Goal: Navigation & Orientation: Find specific page/section

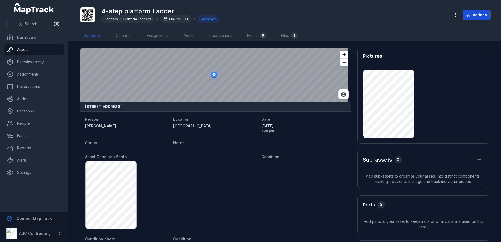
click at [470, 14] on icon at bounding box center [469, 15] width 4 height 4
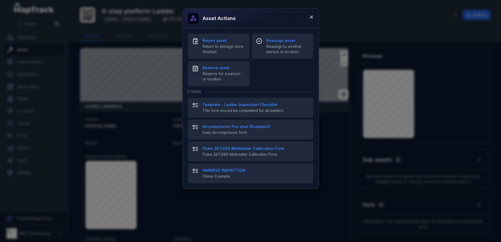
click at [429, 17] on div "Asset actions Return asset Return to storage once finished Reassign asset Reass…" at bounding box center [250, 121] width 501 height 242
click at [310, 14] on icon at bounding box center [311, 16] width 5 height 5
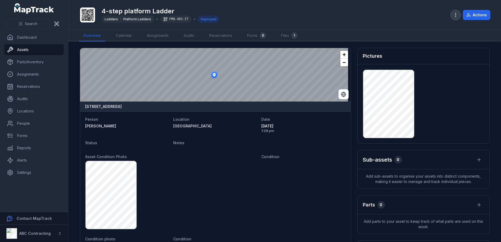
click at [454, 15] on icon "button" at bounding box center [455, 14] width 5 height 5
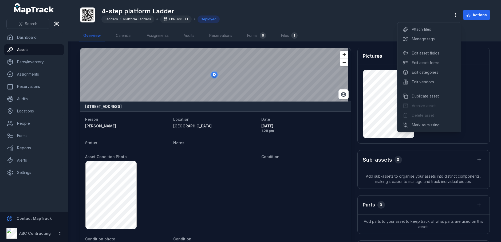
click at [391, 14] on div "4-step platform Ladder Ladders Platform Ladders FMG-481-IT Deployed Actions" at bounding box center [285, 15] width 412 height 26
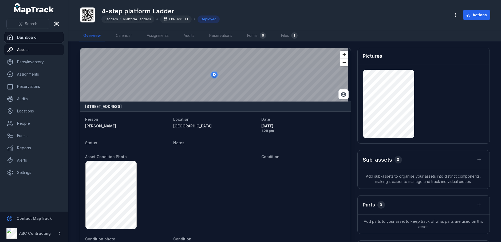
click at [34, 33] on link "Dashboard" at bounding box center [34, 37] width 60 height 11
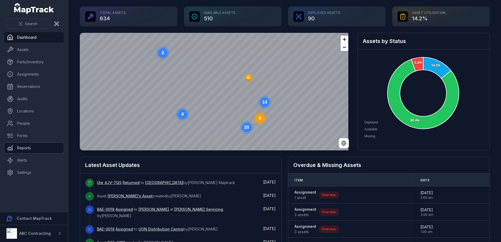
click at [26, 147] on link "Reports" at bounding box center [34, 148] width 60 height 11
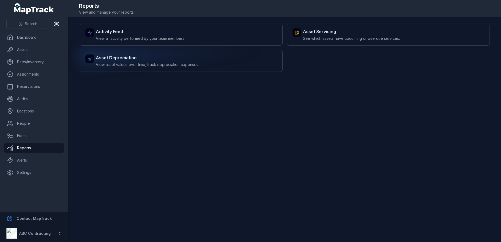
click at [135, 56] on strong "Asset Depreciation" at bounding box center [147, 58] width 103 height 6
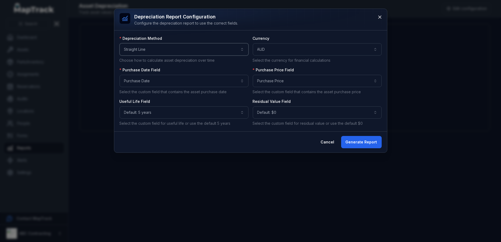
click at [189, 50] on button "**********" at bounding box center [184, 49] width 129 height 12
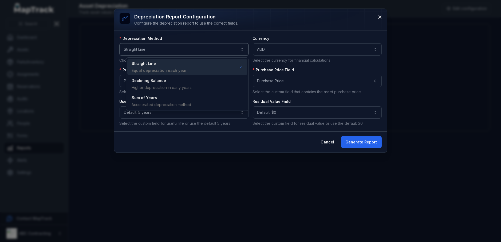
click at [189, 50] on button "**********" at bounding box center [184, 49] width 129 height 12
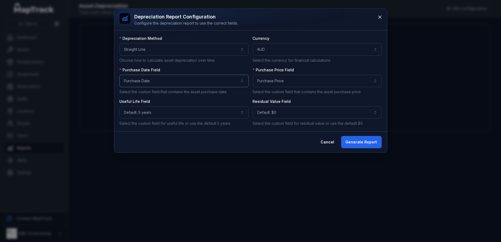
click at [185, 80] on button "**********" at bounding box center [184, 81] width 129 height 12
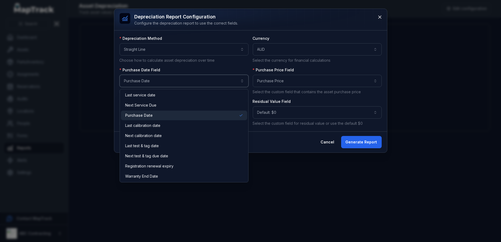
click at [187, 78] on button "**********" at bounding box center [184, 81] width 129 height 12
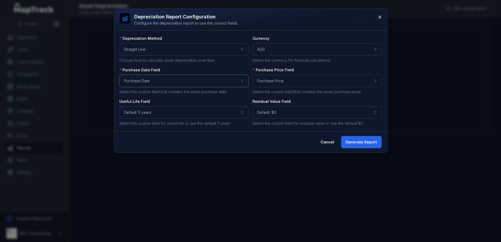
click at [228, 80] on button "**********" at bounding box center [184, 81] width 129 height 12
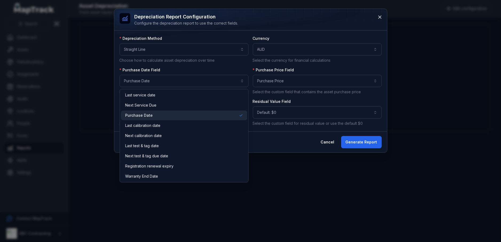
click at [165, 113] on div "Purchase Date" at bounding box center [184, 115] width 118 height 5
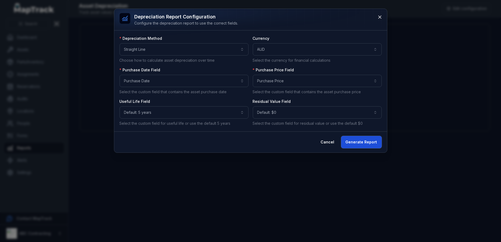
click at [357, 142] on button "Generate Report" at bounding box center [361, 142] width 41 height 12
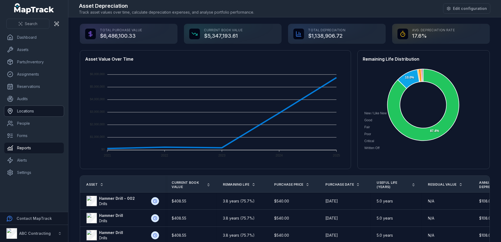
click at [31, 111] on link "Locations" at bounding box center [34, 111] width 60 height 11
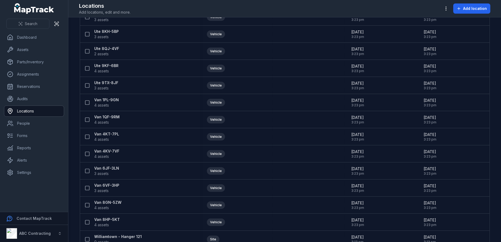
scroll to position [1209, 0]
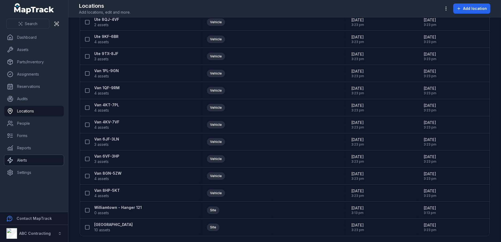
click at [21, 157] on link "Alerts" at bounding box center [34, 160] width 60 height 11
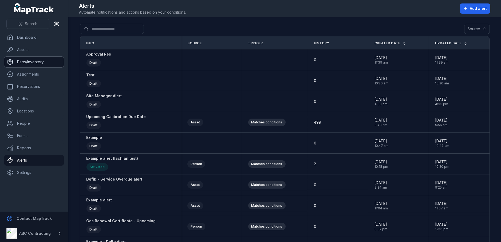
click at [36, 64] on link "Parts/Inventory" at bounding box center [34, 62] width 60 height 11
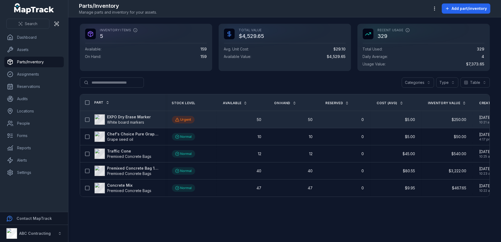
click at [133, 117] on strong "EXPO Dry Erase Marker" at bounding box center [129, 116] width 44 height 5
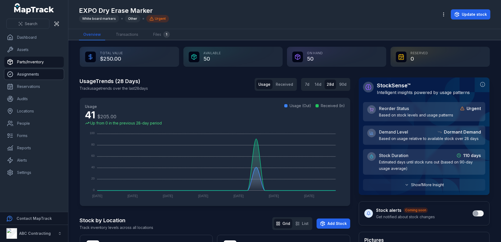
click at [34, 77] on link "Assignments" at bounding box center [34, 74] width 60 height 11
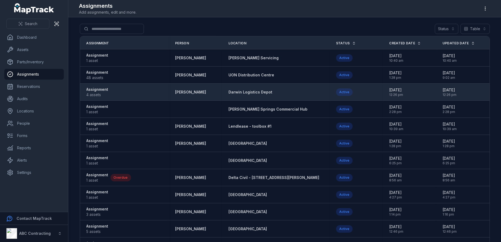
click at [99, 90] on strong "Assignment" at bounding box center [98, 89] width 22 height 5
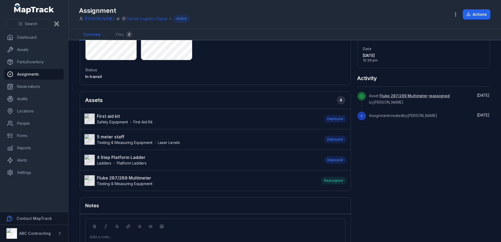
scroll to position [154, 0]
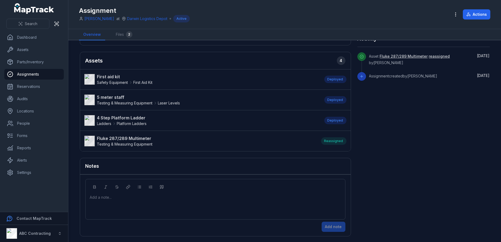
click at [136, 137] on strong "Fluke 287/289 Multimeter" at bounding box center [125, 138] width 56 height 6
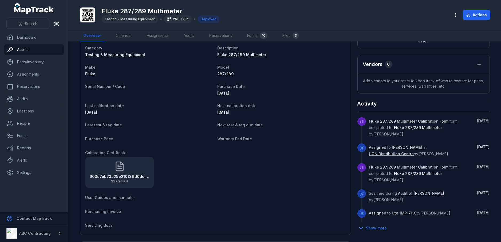
scroll to position [200, 0]
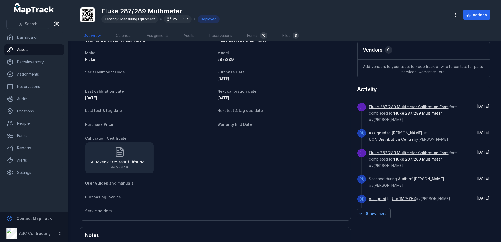
click at [377, 214] on button "Show more" at bounding box center [374, 213] width 33 height 11
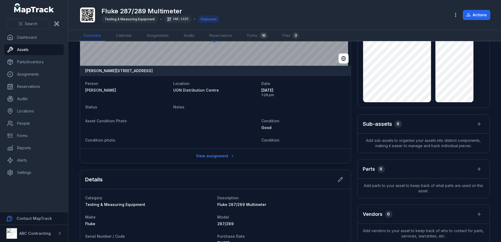
scroll to position [0, 0]
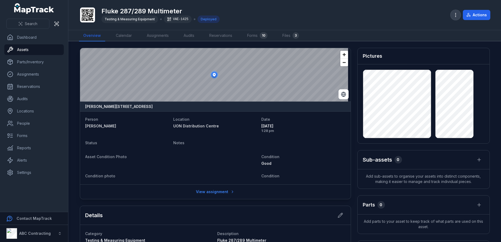
click at [454, 15] on icon "button" at bounding box center [455, 14] width 5 height 5
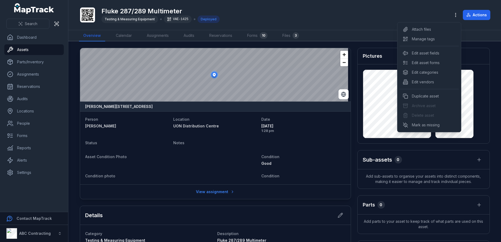
click at [476, 15] on div "Actions" at bounding box center [471, 15] width 40 height 10
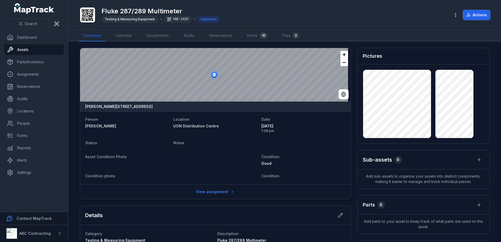
click at [476, 15] on button "Actions" at bounding box center [477, 15] width 28 height 10
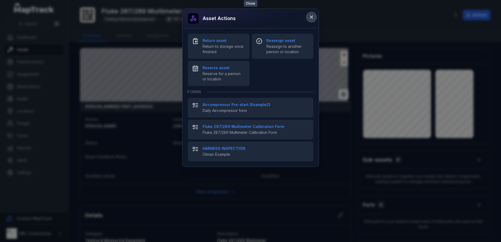
click at [309, 18] on icon at bounding box center [311, 16] width 5 height 5
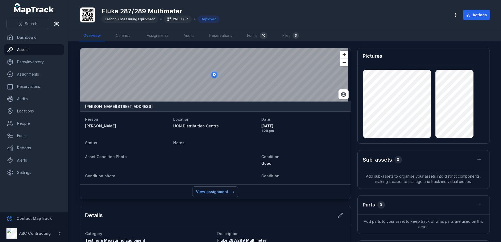
click at [213, 191] on link "View assignment" at bounding box center [216, 192] width 46 height 10
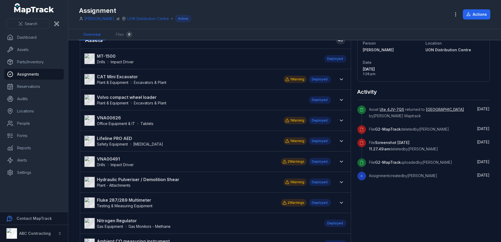
scroll to position [33, 0]
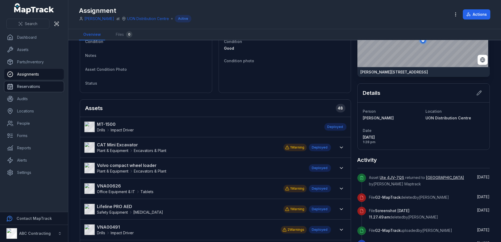
click at [28, 87] on link "Reservations" at bounding box center [34, 86] width 60 height 11
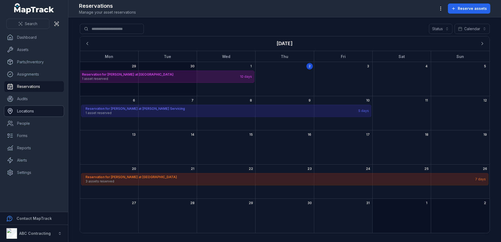
click at [33, 110] on link "Locations" at bounding box center [34, 111] width 60 height 11
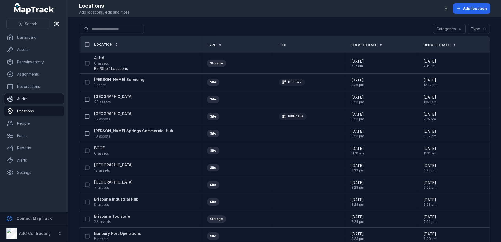
click at [37, 103] on link "Audits" at bounding box center [34, 99] width 60 height 11
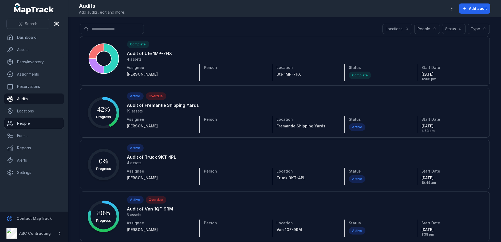
click at [43, 122] on link "People" at bounding box center [34, 123] width 60 height 11
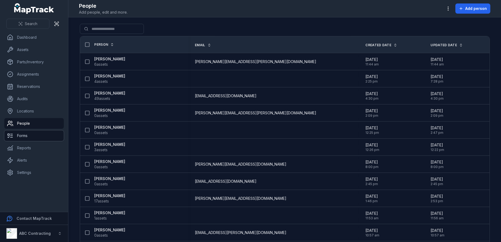
click at [41, 133] on link "Forms" at bounding box center [34, 135] width 60 height 11
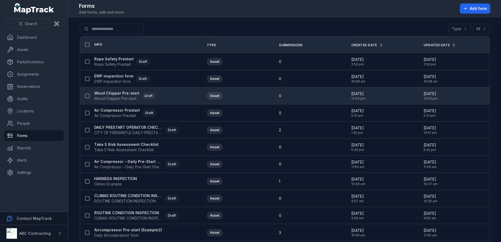
click at [119, 93] on strong "Wood Chipper Pre-start" at bounding box center [117, 93] width 45 height 5
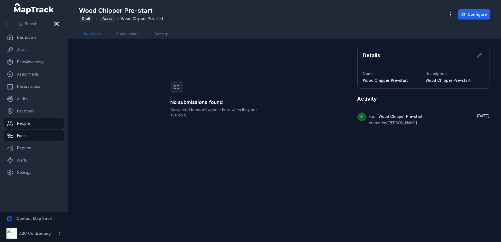
click at [20, 122] on link "People" at bounding box center [34, 123] width 60 height 11
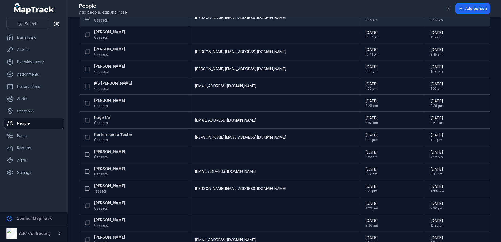
scroll to position [364, 0]
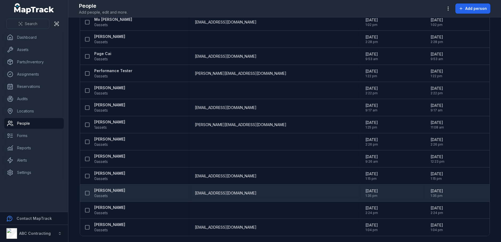
click at [104, 190] on strong "[PERSON_NAME]" at bounding box center [110, 190] width 31 height 5
